Goal: Task Accomplishment & Management: Manage account settings

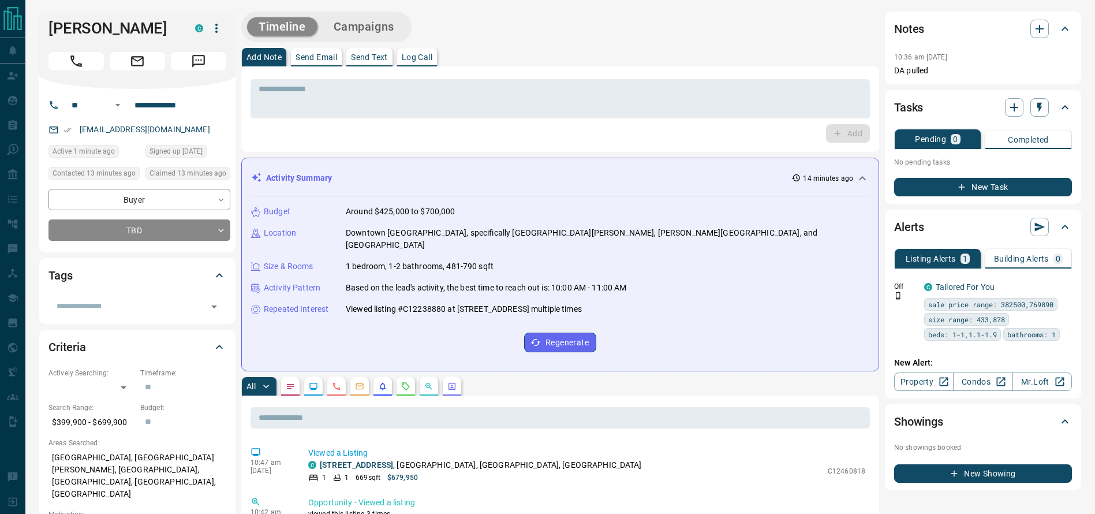
click at [516, 74] on div "* ​ Add" at bounding box center [560, 108] width 638 height 85
click at [533, 70] on div "* ​ Add" at bounding box center [560, 108] width 638 height 85
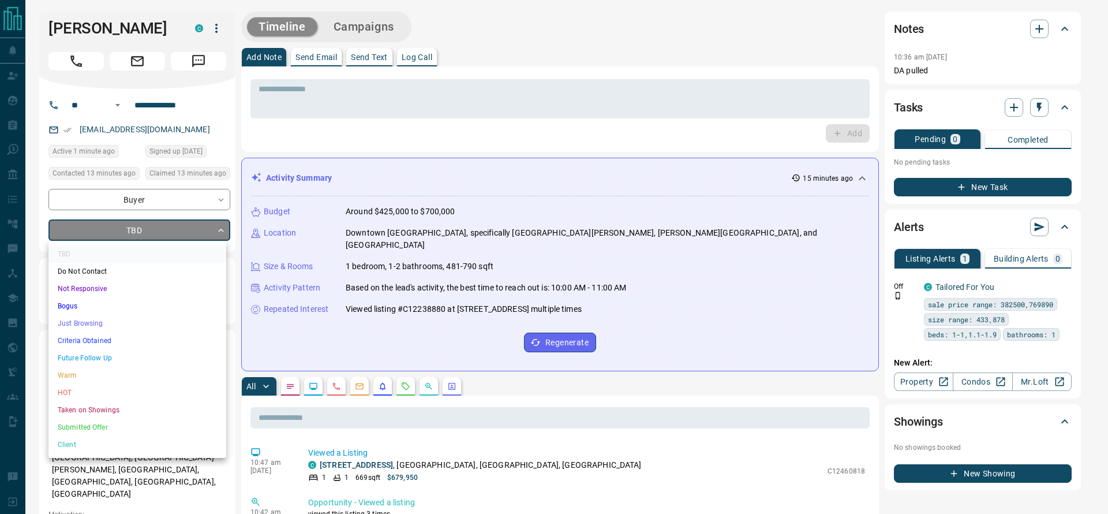
drag, startPoint x: 149, startPoint y: 323, endPoint x: 153, endPoint y: 342, distance: 19.5
click at [153, 342] on ul "TBD Do Not Contact Not Responsive Bogus Just Browsing Criteria Obtained Future …" at bounding box center [137, 349] width 178 height 217
click at [153, 342] on li "Criteria Obtained" at bounding box center [137, 340] width 178 height 17
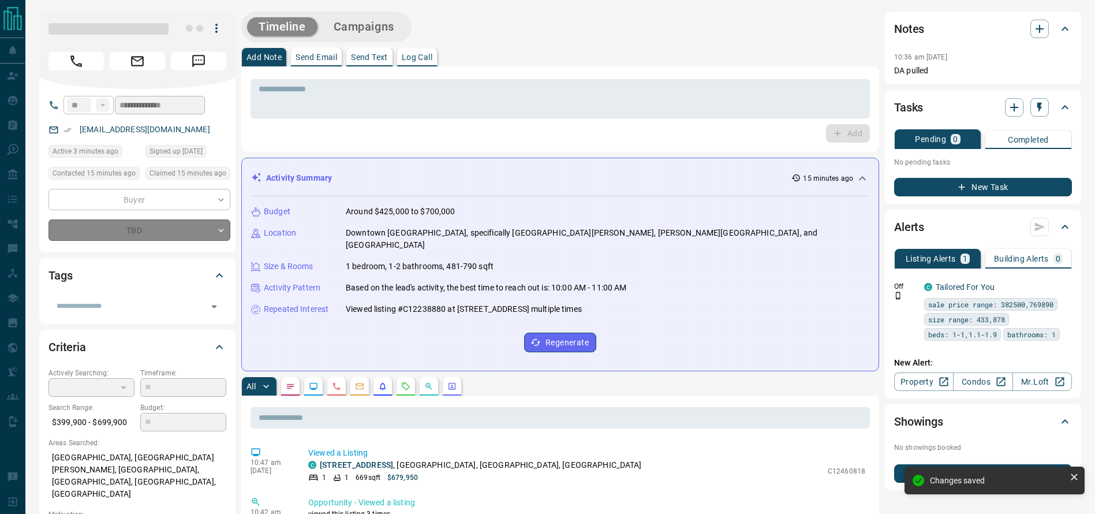
type input "*"
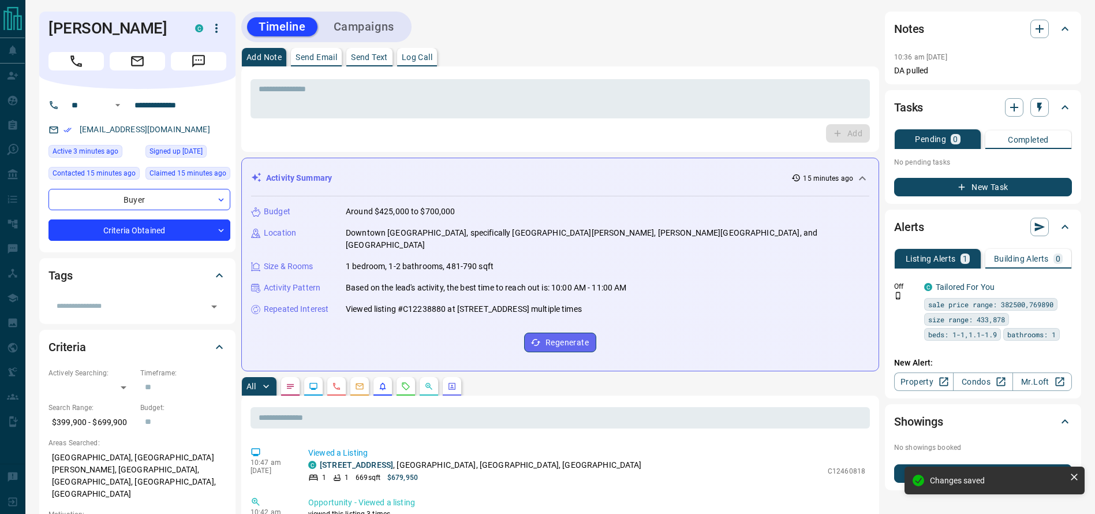
click at [77, 62] on icon "Call" at bounding box center [76, 61] width 15 height 15
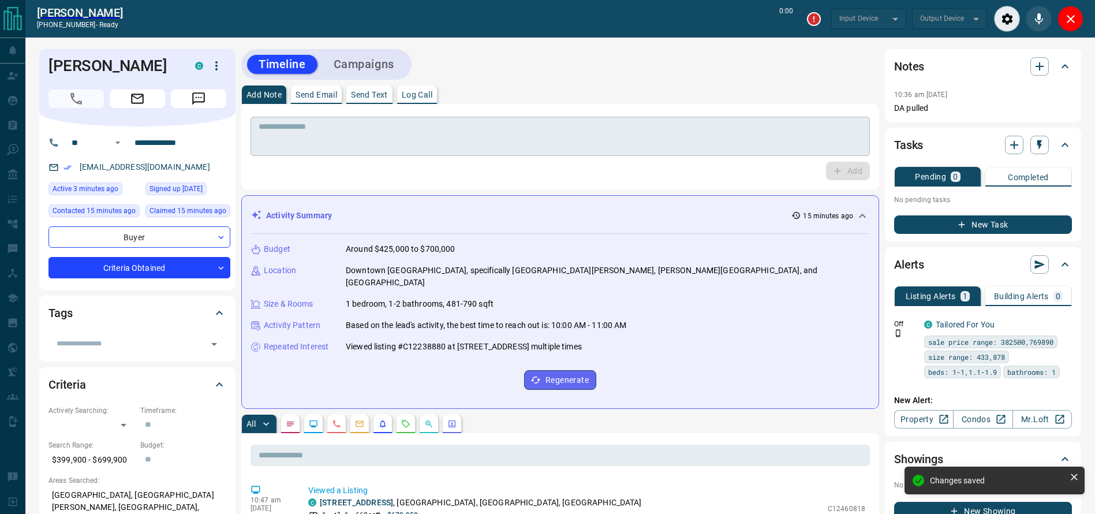
type input "*******"
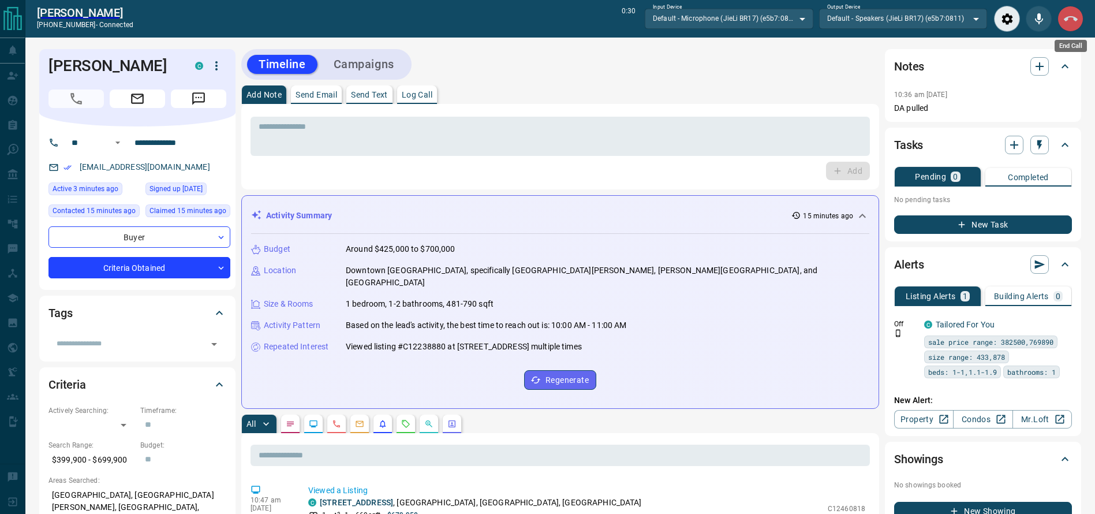
click at [1074, 26] on button "End Call" at bounding box center [1070, 19] width 26 height 26
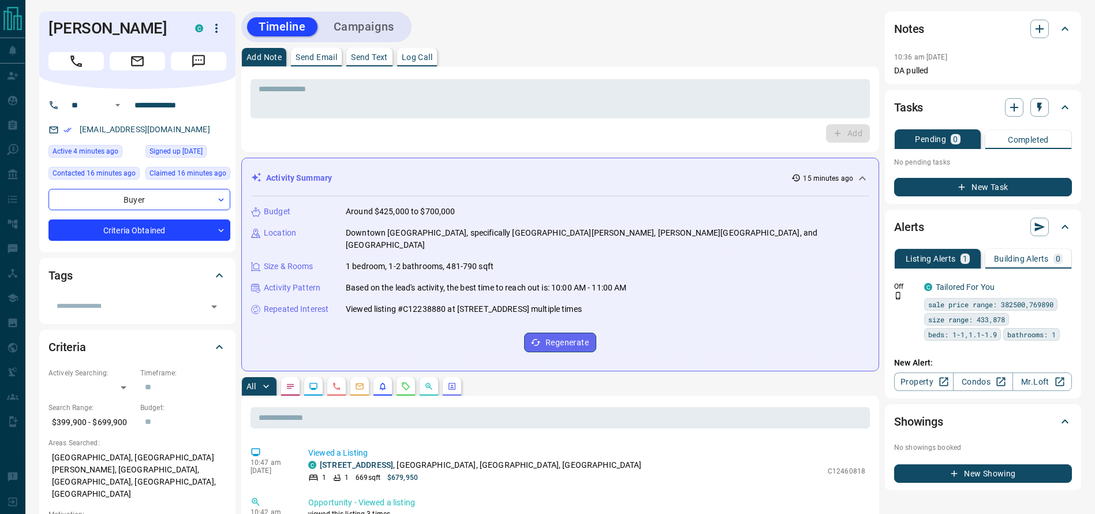
drag, startPoint x: 754, startPoint y: 128, endPoint x: 749, endPoint y: 121, distance: 8.8
click at [752, 128] on div "Add" at bounding box center [559, 133] width 619 height 18
click at [745, 95] on textarea at bounding box center [559, 98] width 603 height 29
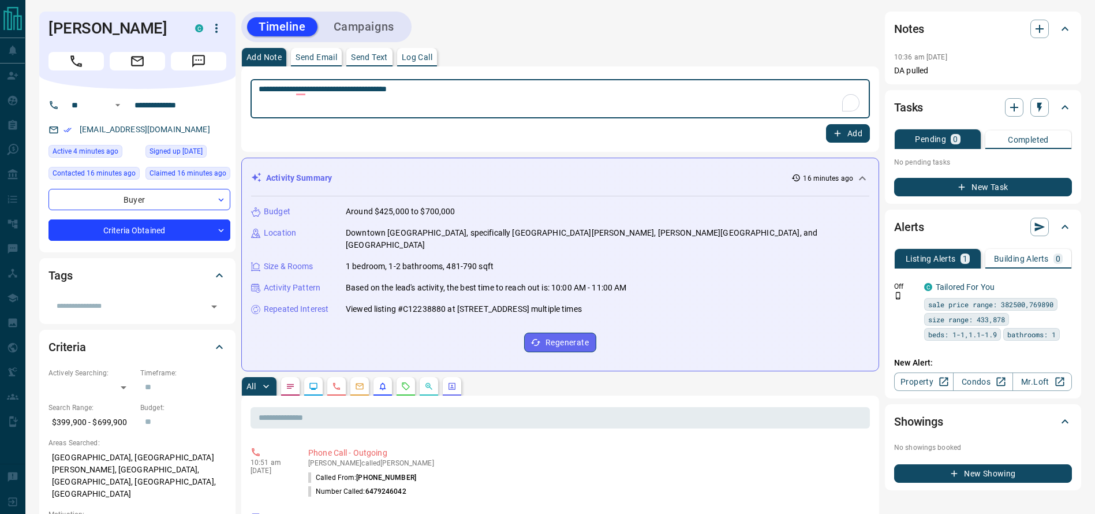
type textarea "**********"
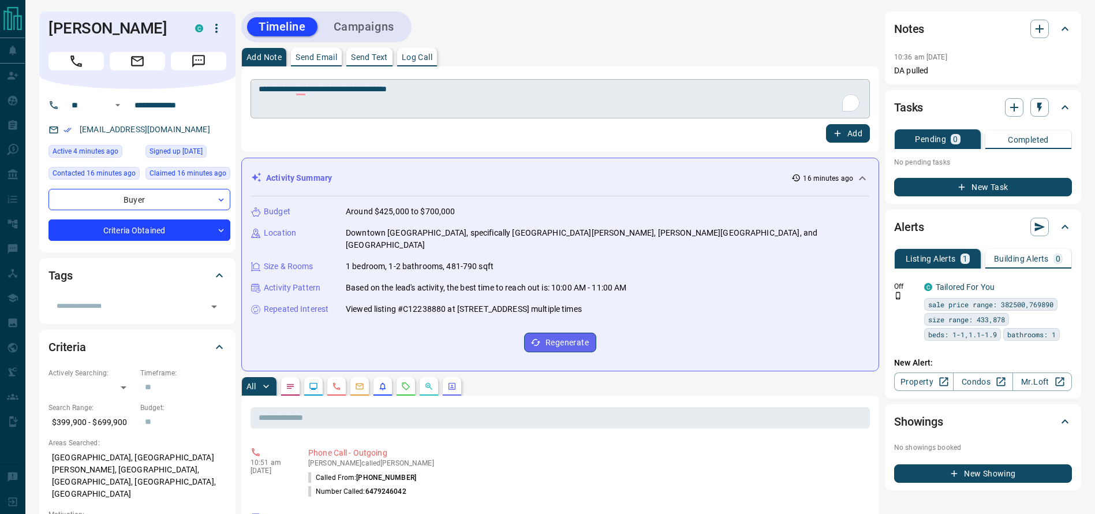
click at [852, 114] on div "**********" at bounding box center [559, 98] width 619 height 39
click at [850, 124] on button "Add" at bounding box center [848, 133] width 44 height 18
click at [388, 31] on button "Campaigns" at bounding box center [364, 26] width 84 height 19
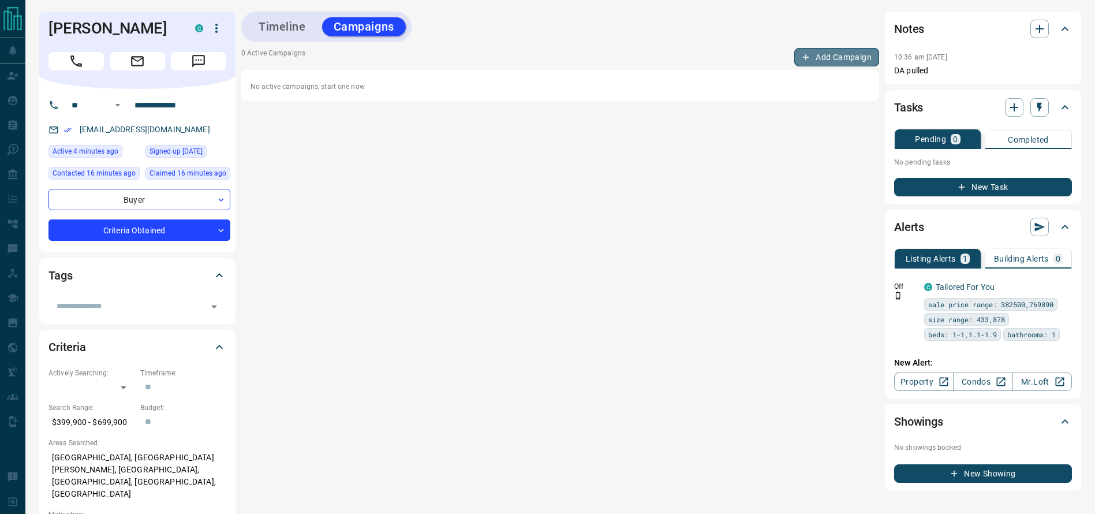
click at [860, 57] on button "Add Campaign" at bounding box center [836, 57] width 85 height 18
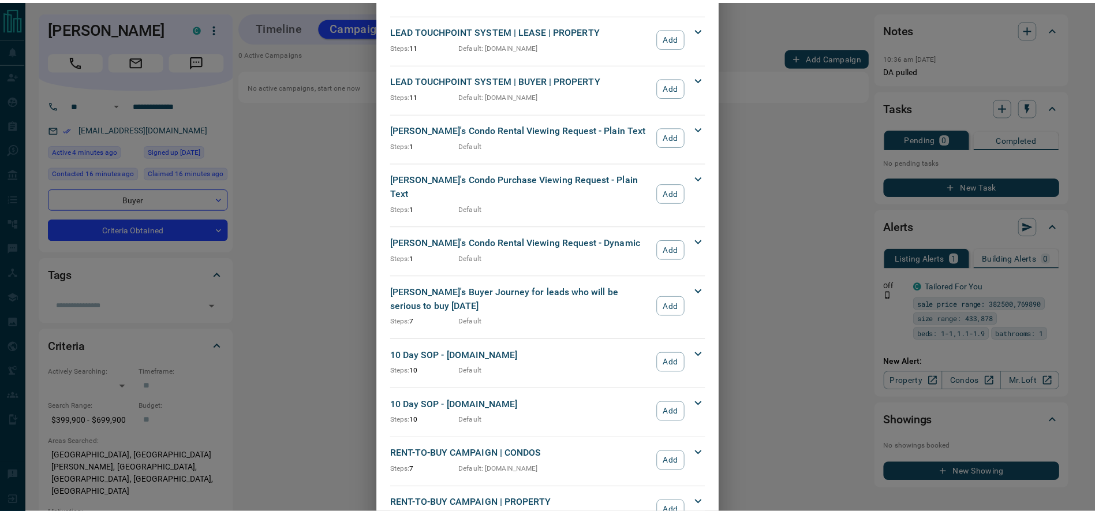
scroll to position [978, 0]
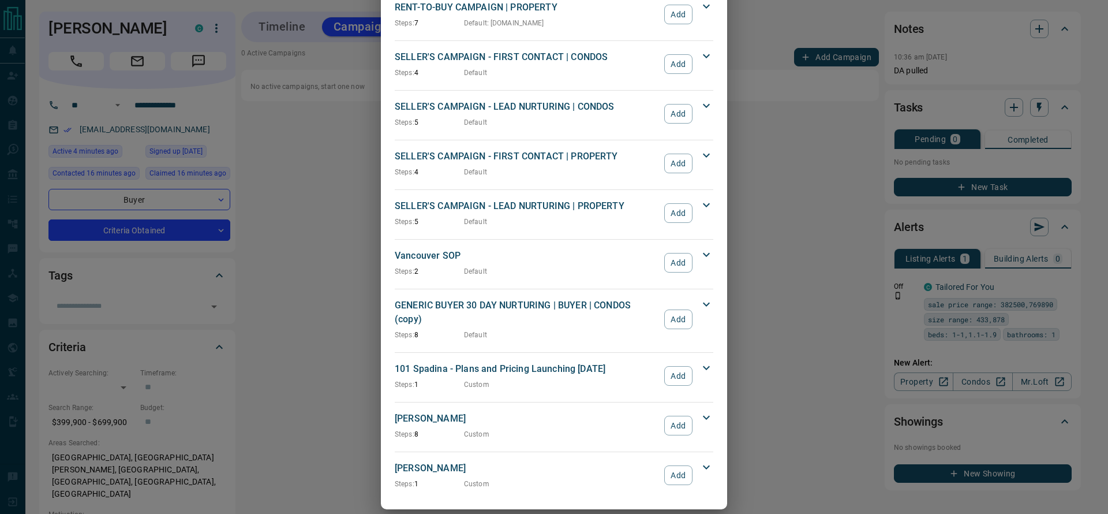
drag, startPoint x: 675, startPoint y: 417, endPoint x: 309, endPoint y: 118, distance: 472.8
click at [675, 417] on button "Add" at bounding box center [678, 425] width 28 height 20
